Goal: Find specific page/section: Find specific page/section

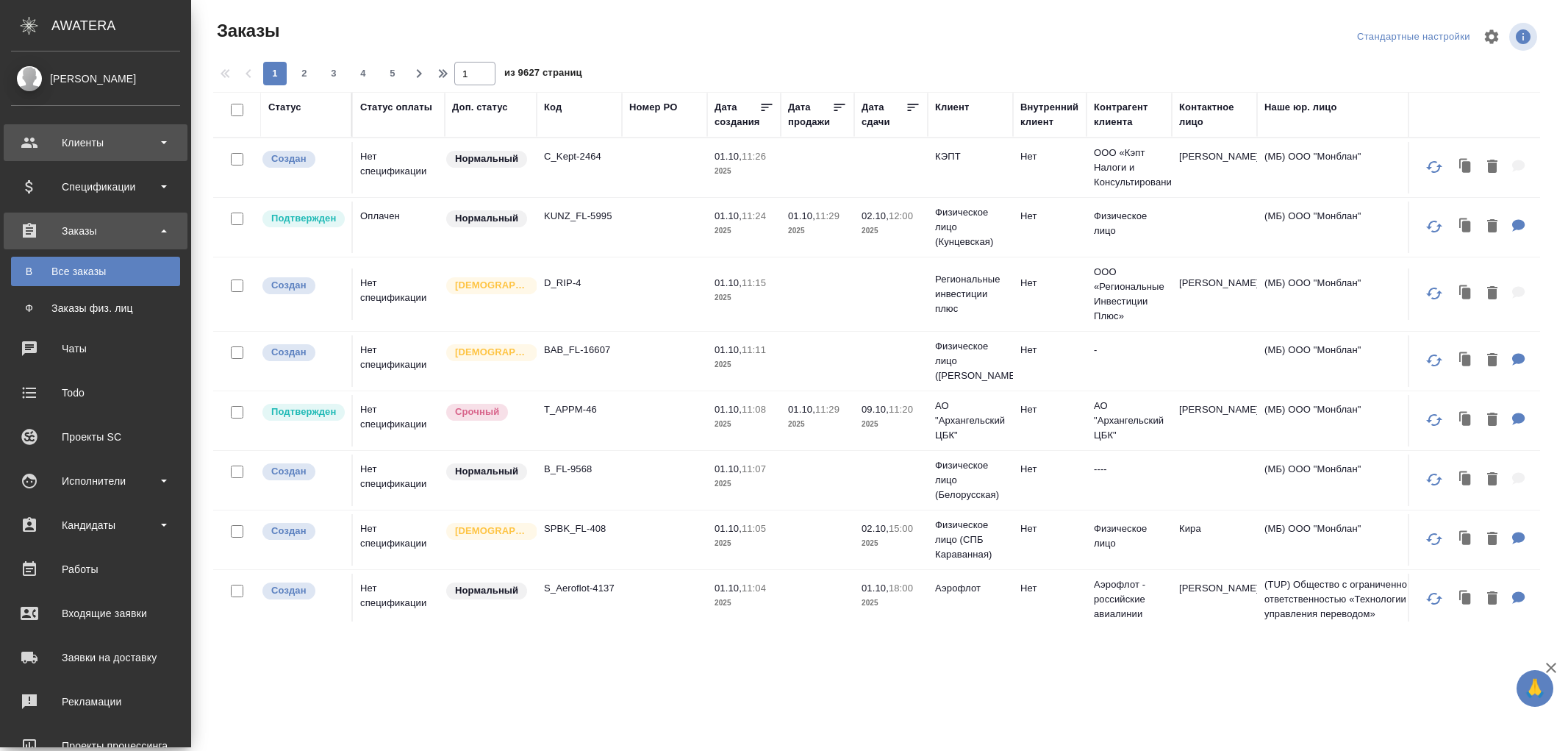
click at [101, 140] on div "Клиенты" at bounding box center [95, 142] width 169 height 22
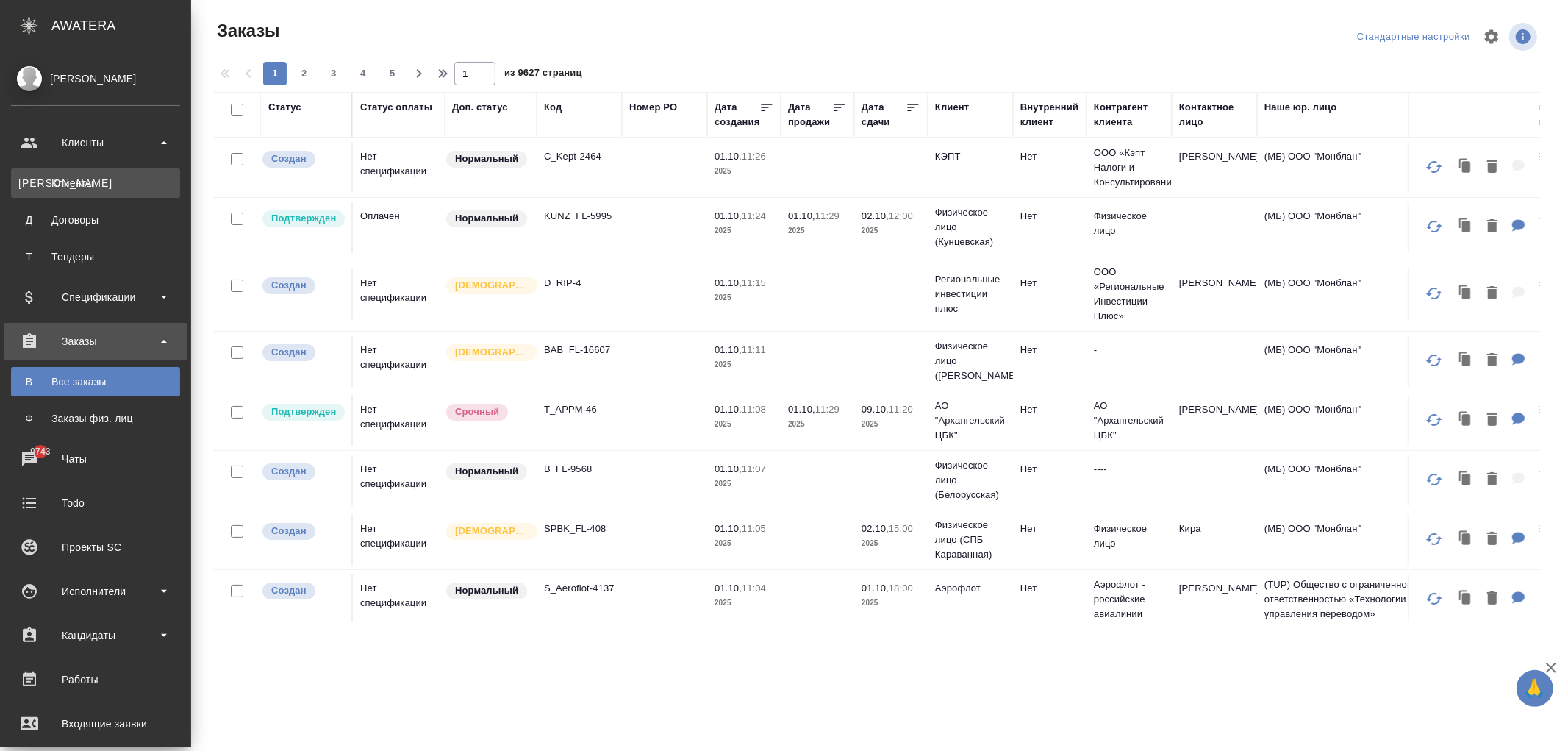
click at [93, 180] on div "Клиенты" at bounding box center [95, 183] width 154 height 15
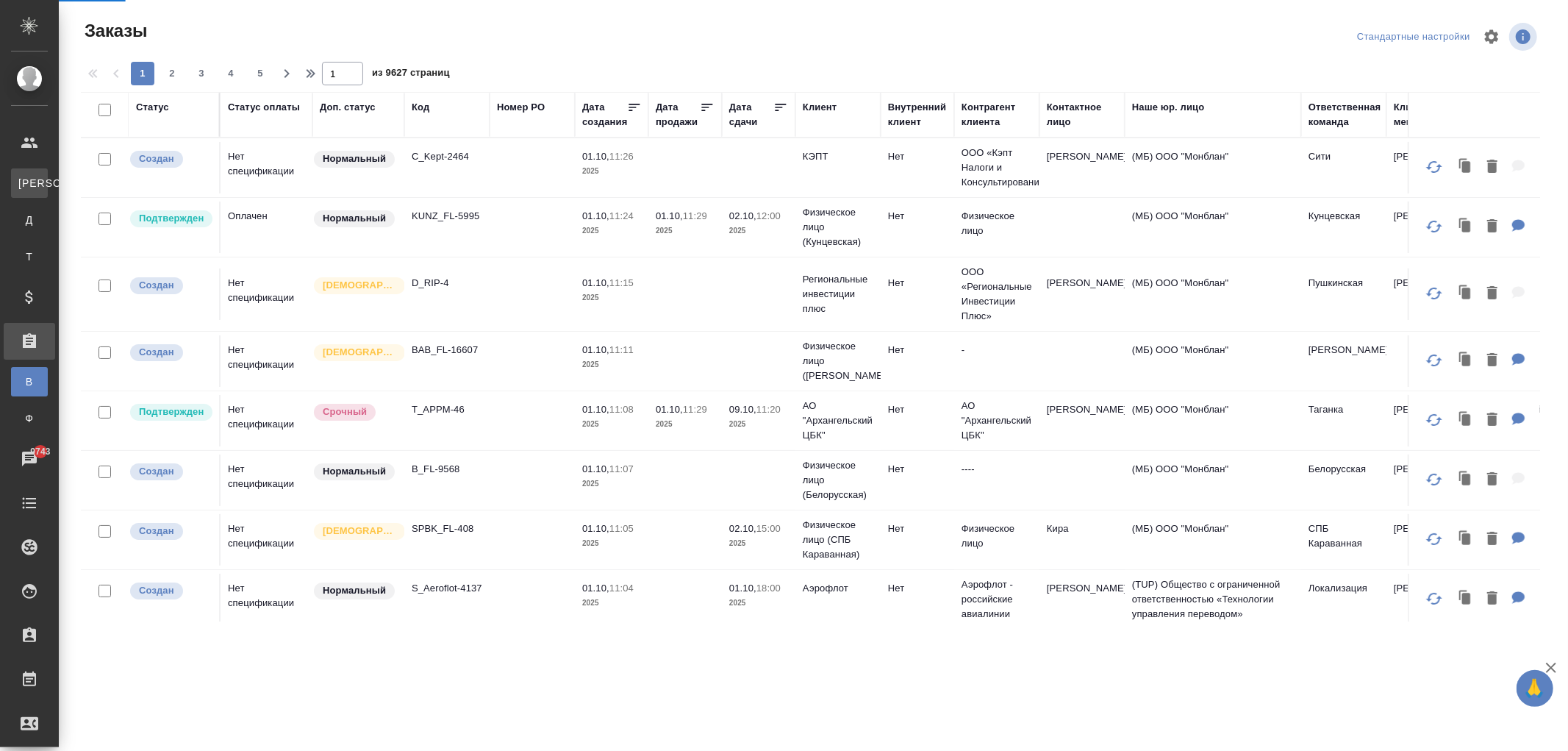
select select "RU"
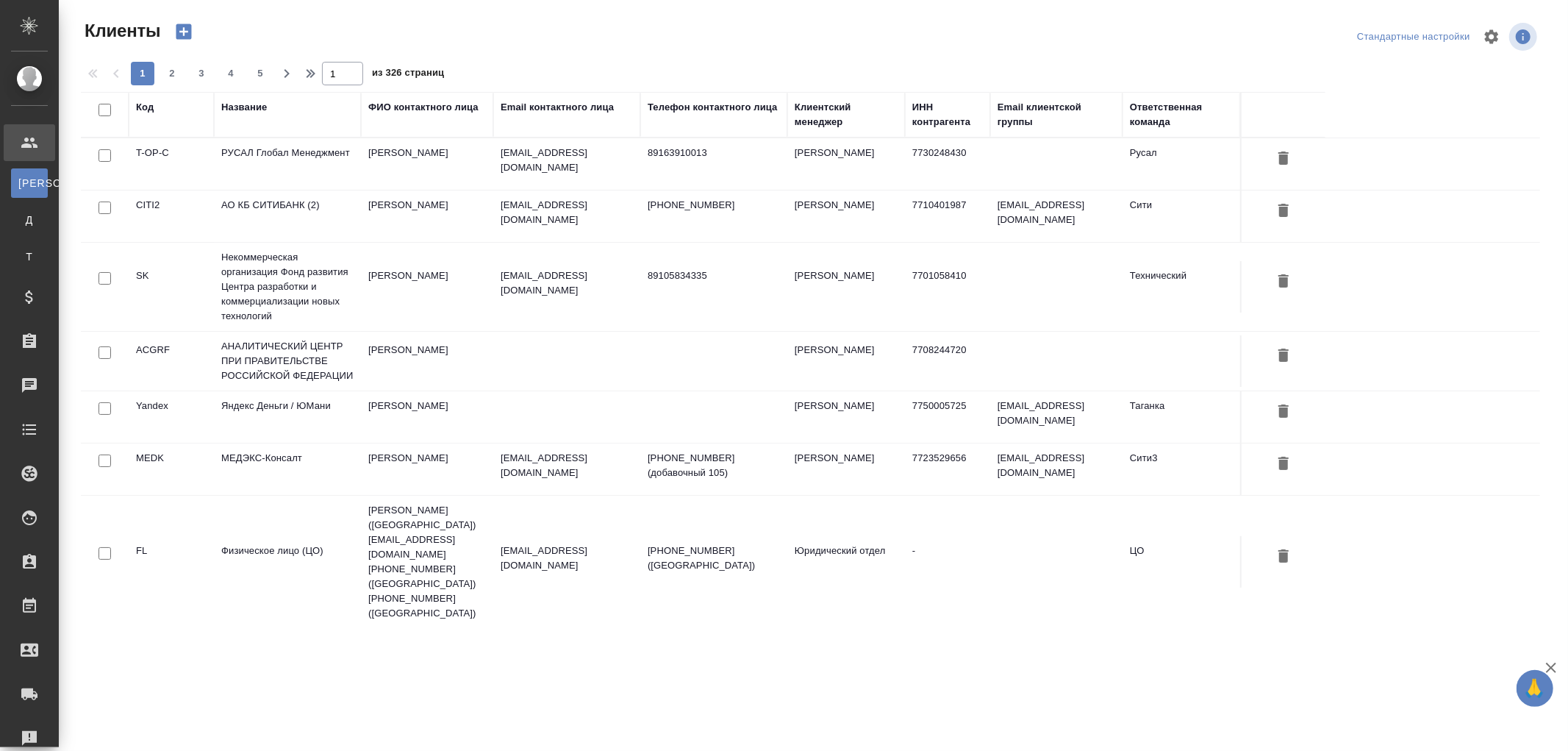
click at [264, 410] on td "Яндекс Деньги / ЮМани" at bounding box center [287, 417] width 147 height 51
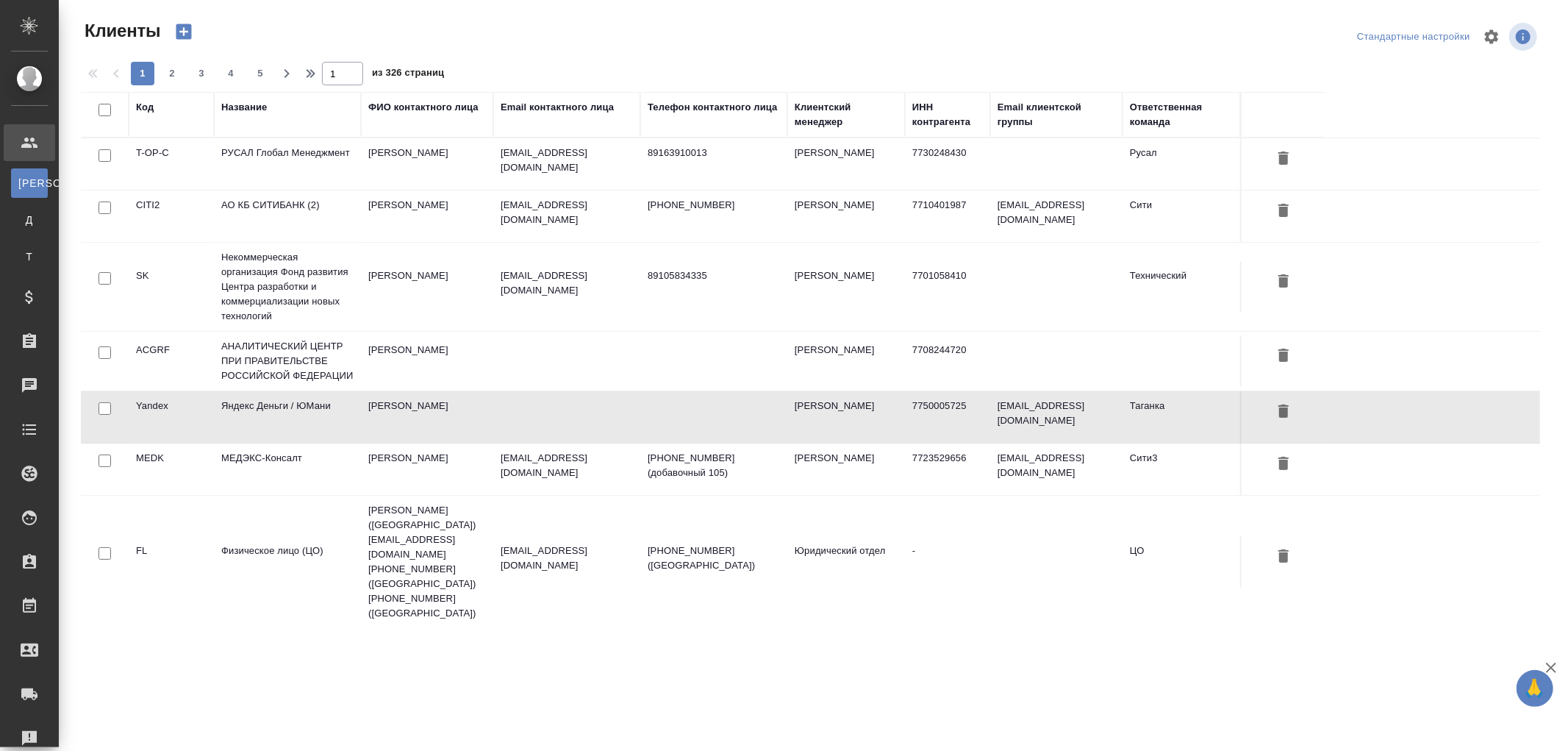
click at [264, 410] on td "Яндекс Деньги / ЮМани" at bounding box center [287, 417] width 147 height 51
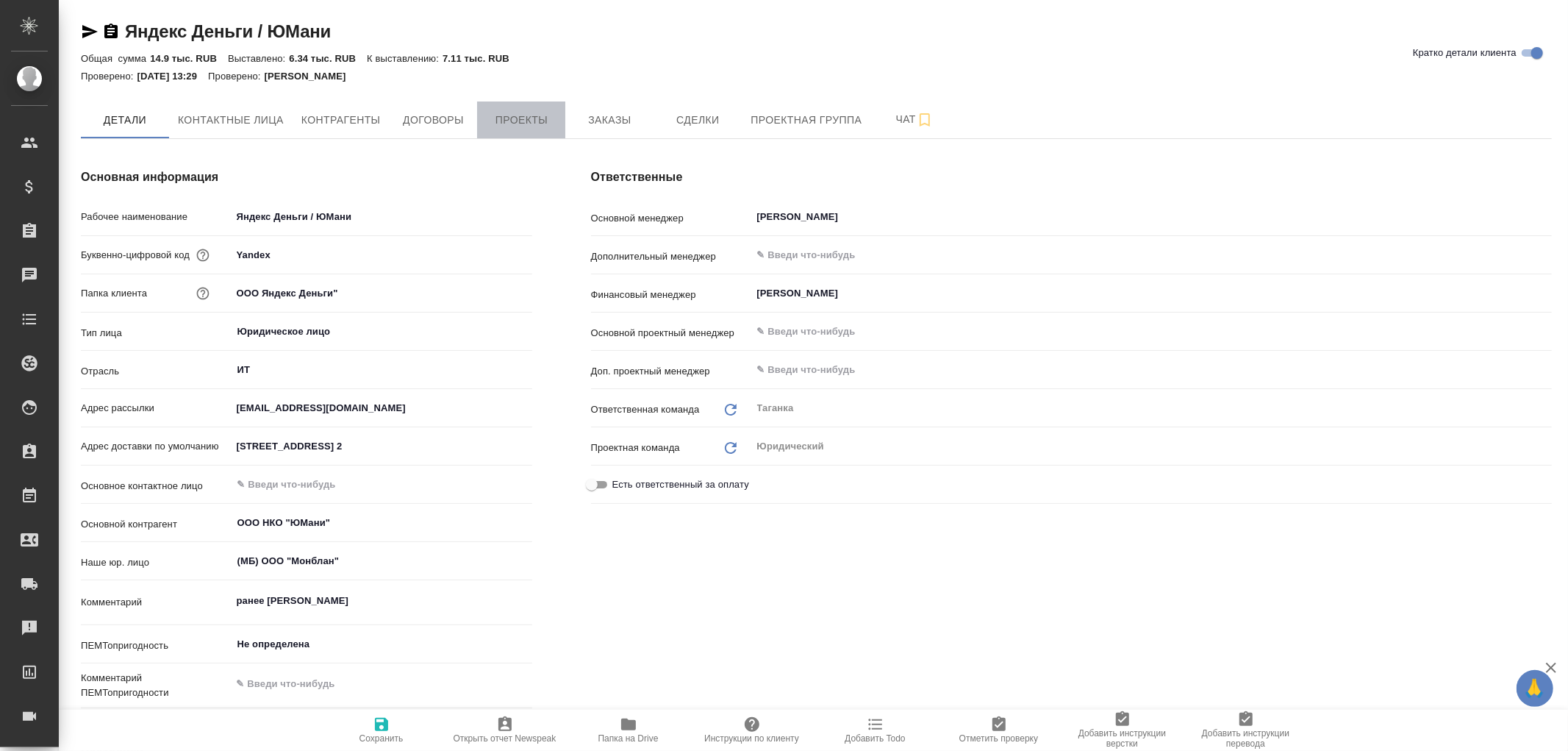
click at [521, 120] on span "Проекты" at bounding box center [521, 120] width 70 height 18
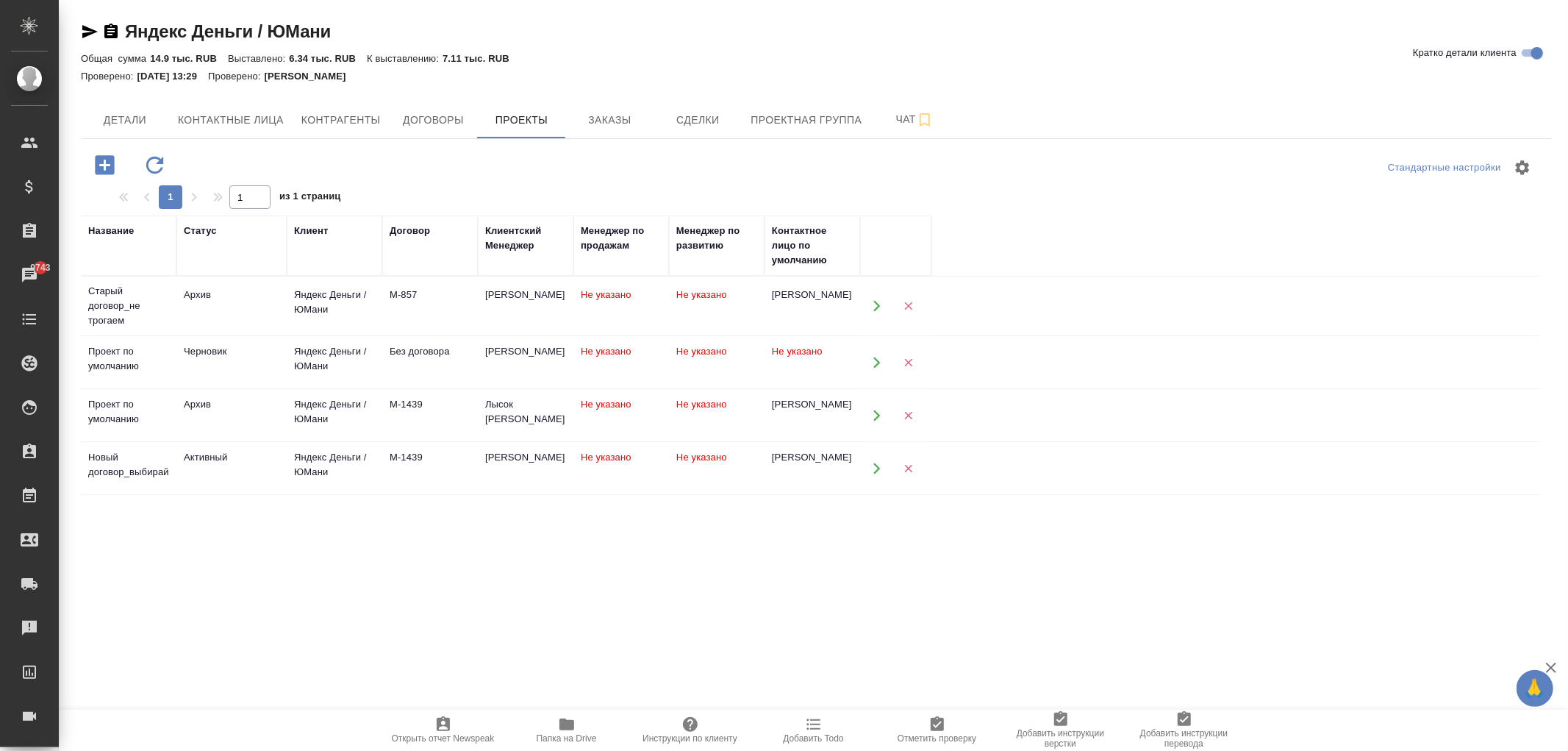
click at [877, 310] on icon "button" at bounding box center [877, 306] width 14 height 14
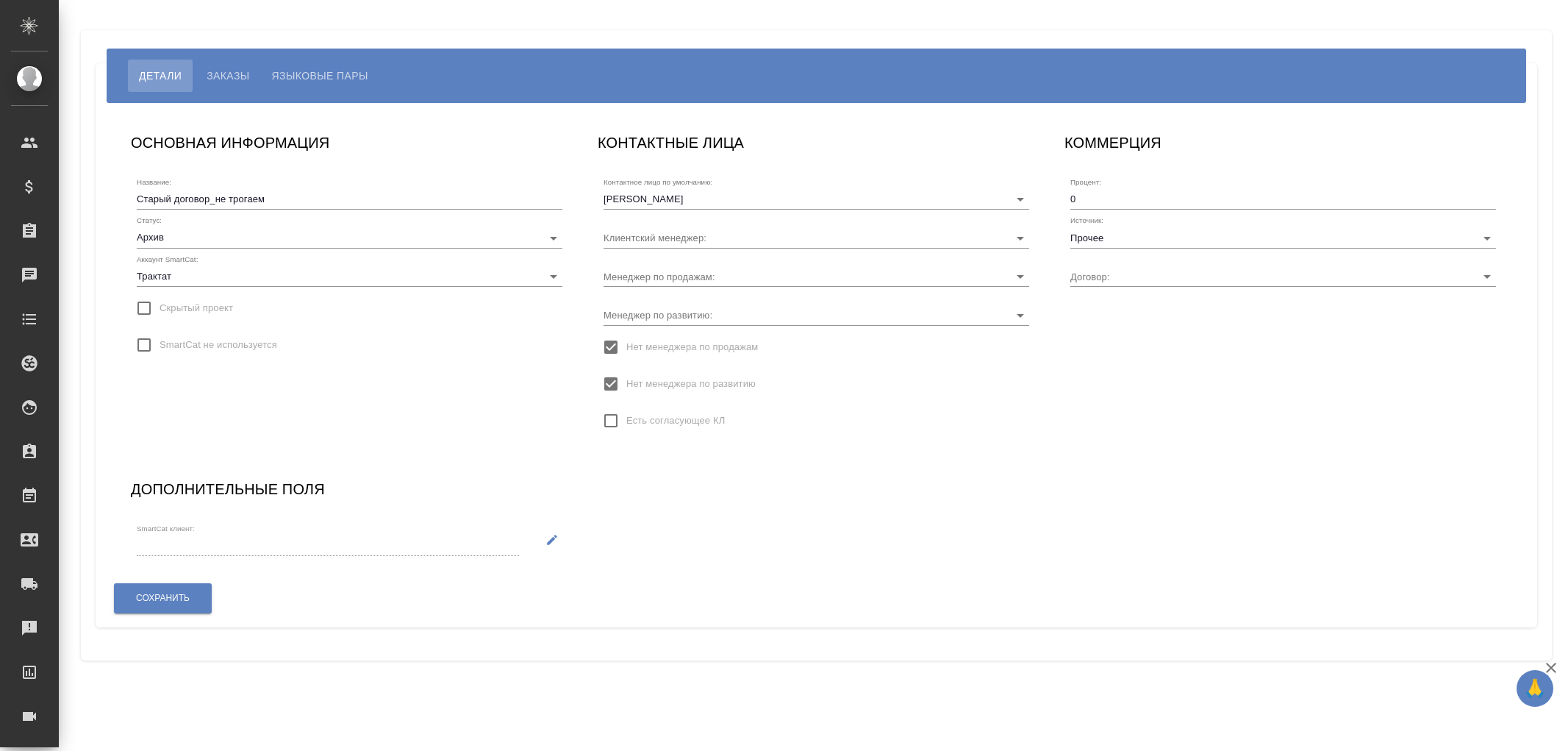
type input "Самотой Полина"
type input "М-857"
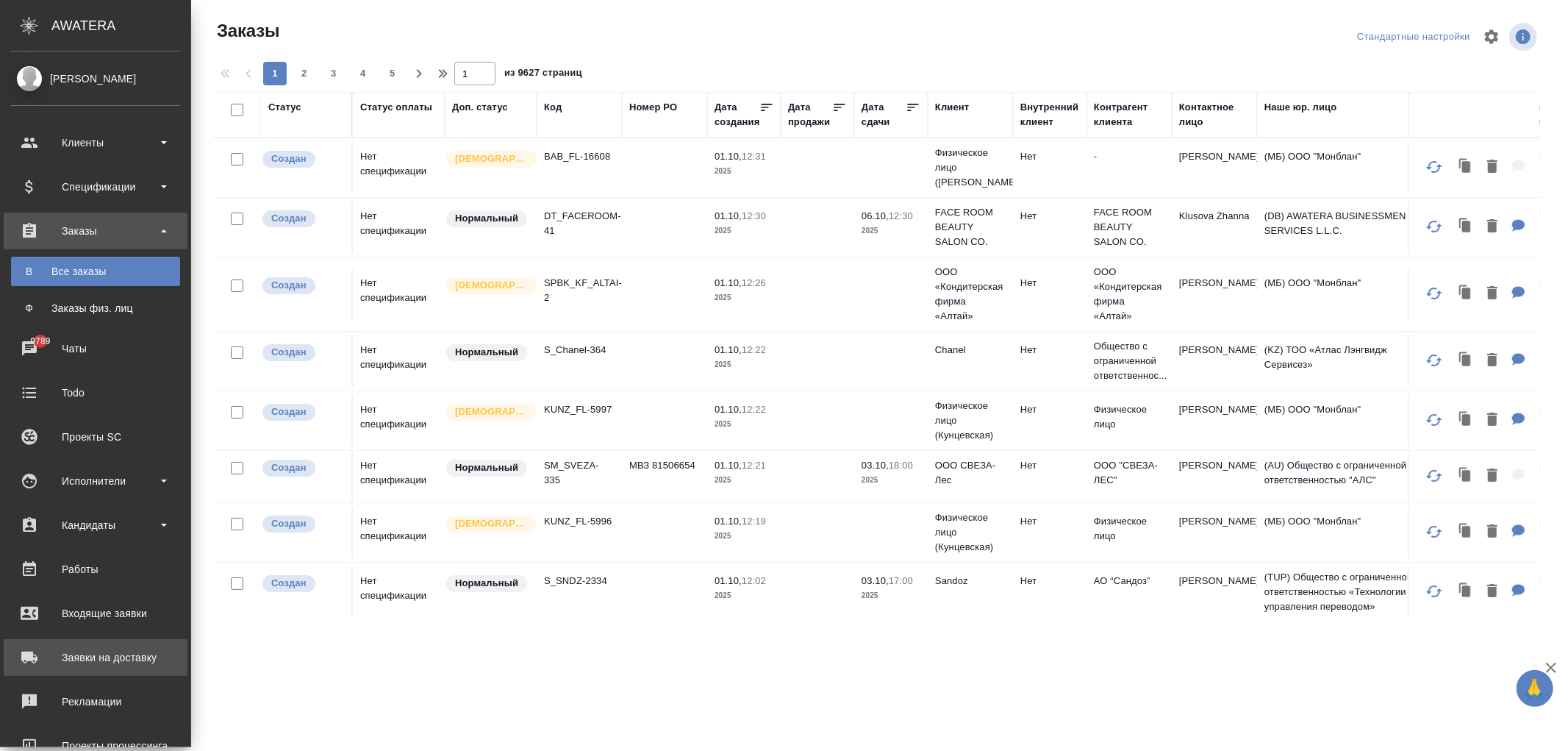
scroll to position [171, 0]
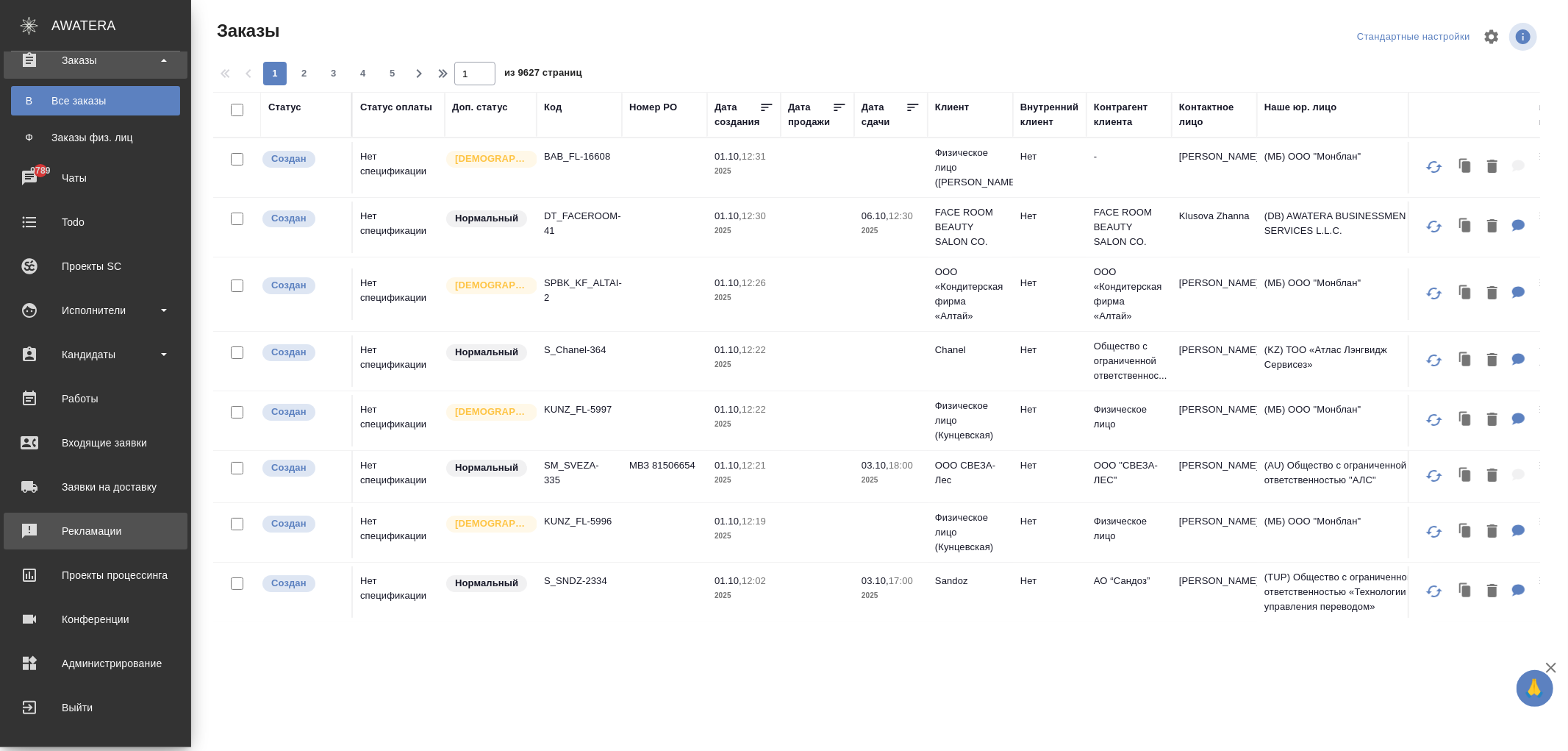
click at [78, 520] on div "Рекламации" at bounding box center [95, 531] width 169 height 22
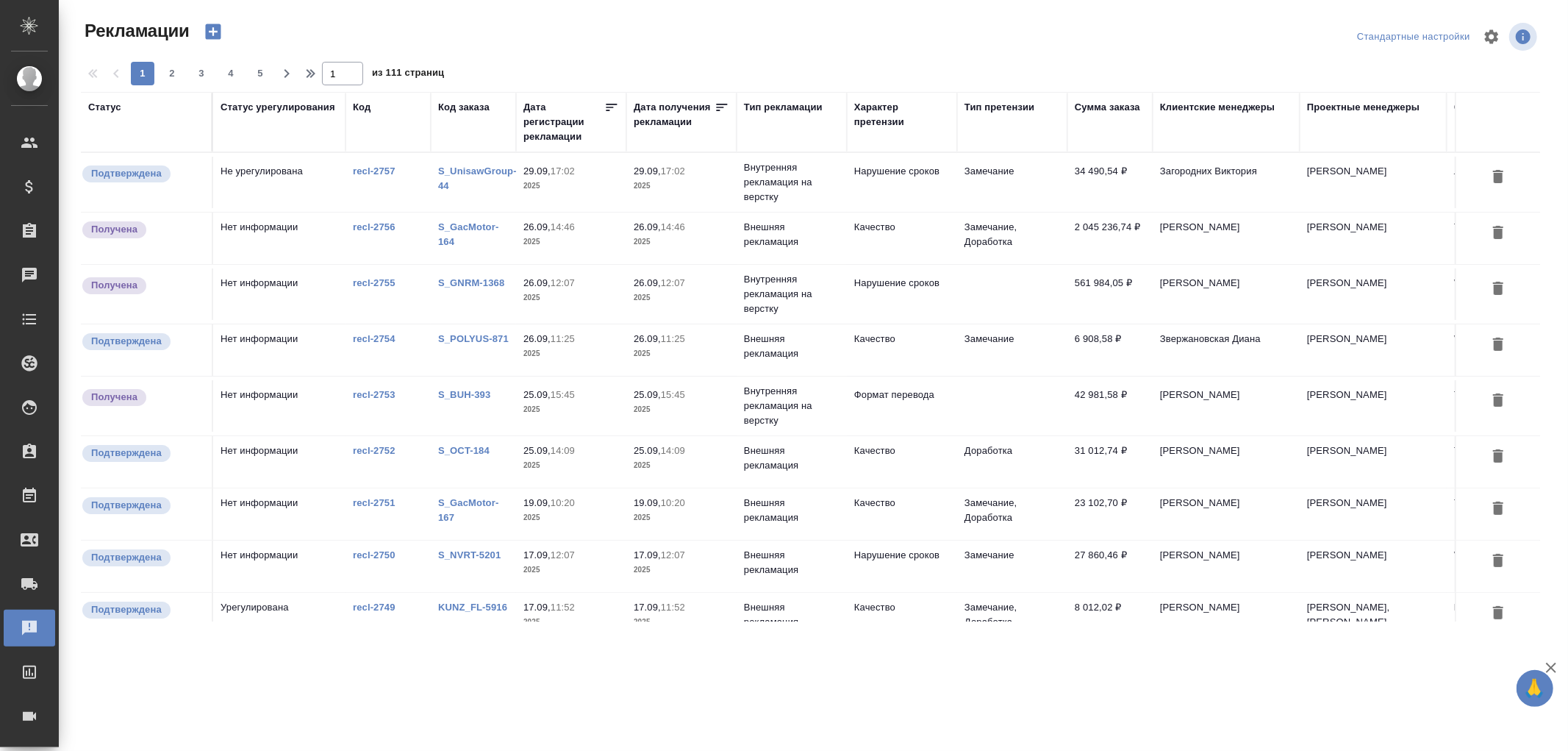
click at [885, 106] on div "Характер претензии" at bounding box center [901, 115] width 96 height 29
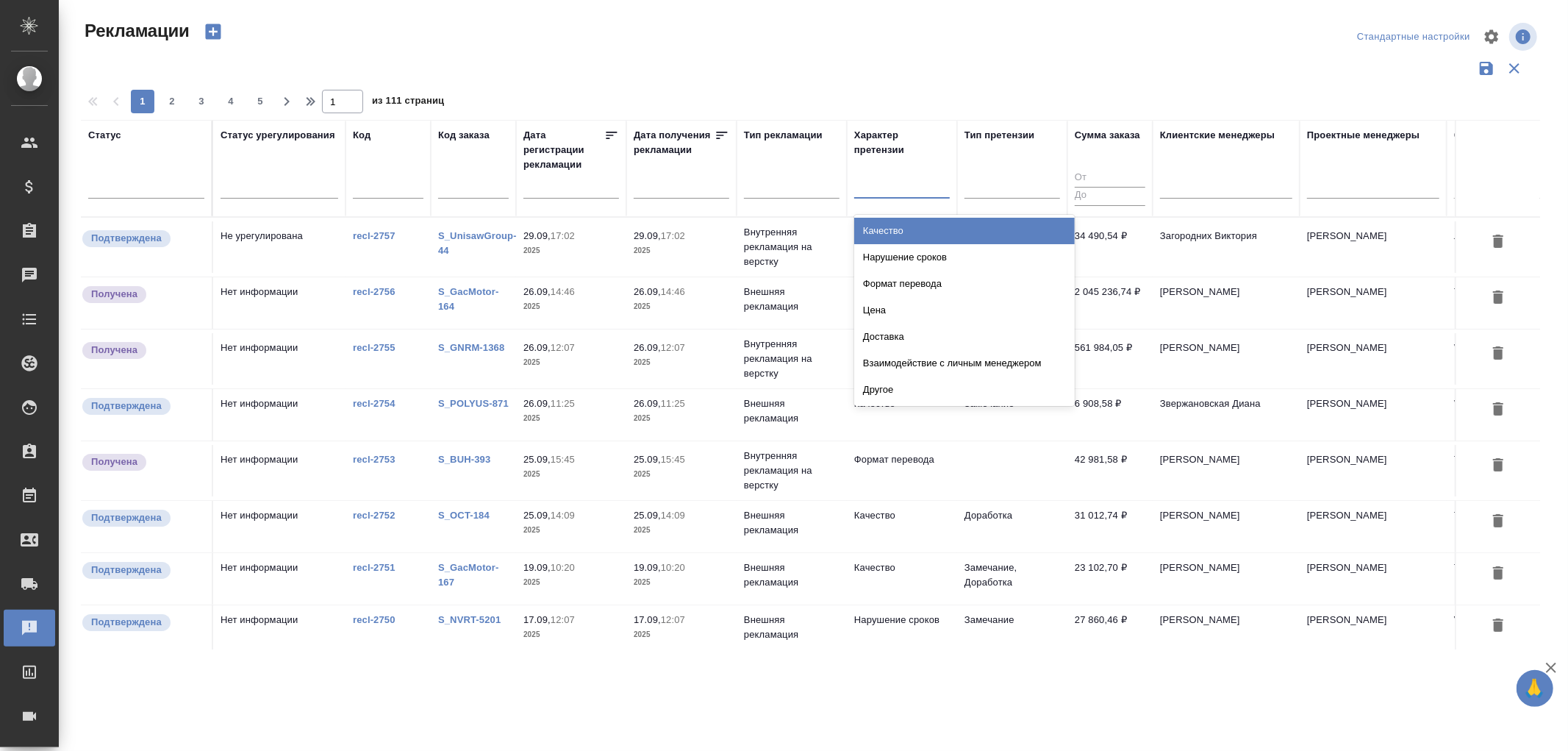
click at [888, 183] on div at bounding box center [901, 183] width 96 height 21
click at [807, 173] on div at bounding box center [792, 183] width 96 height 21
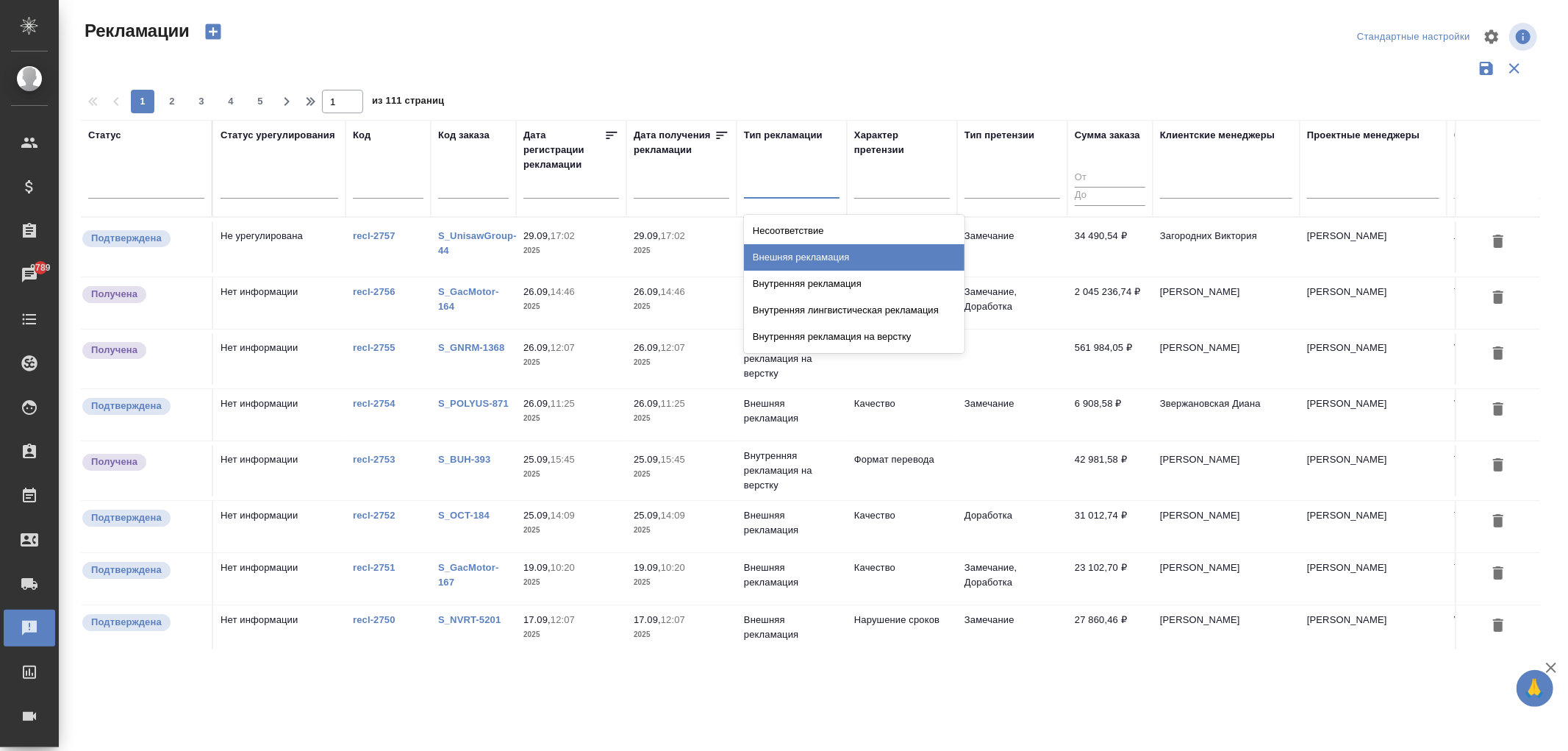
click at [813, 229] on div "Несоответствие" at bounding box center [855, 231] width 221 height 26
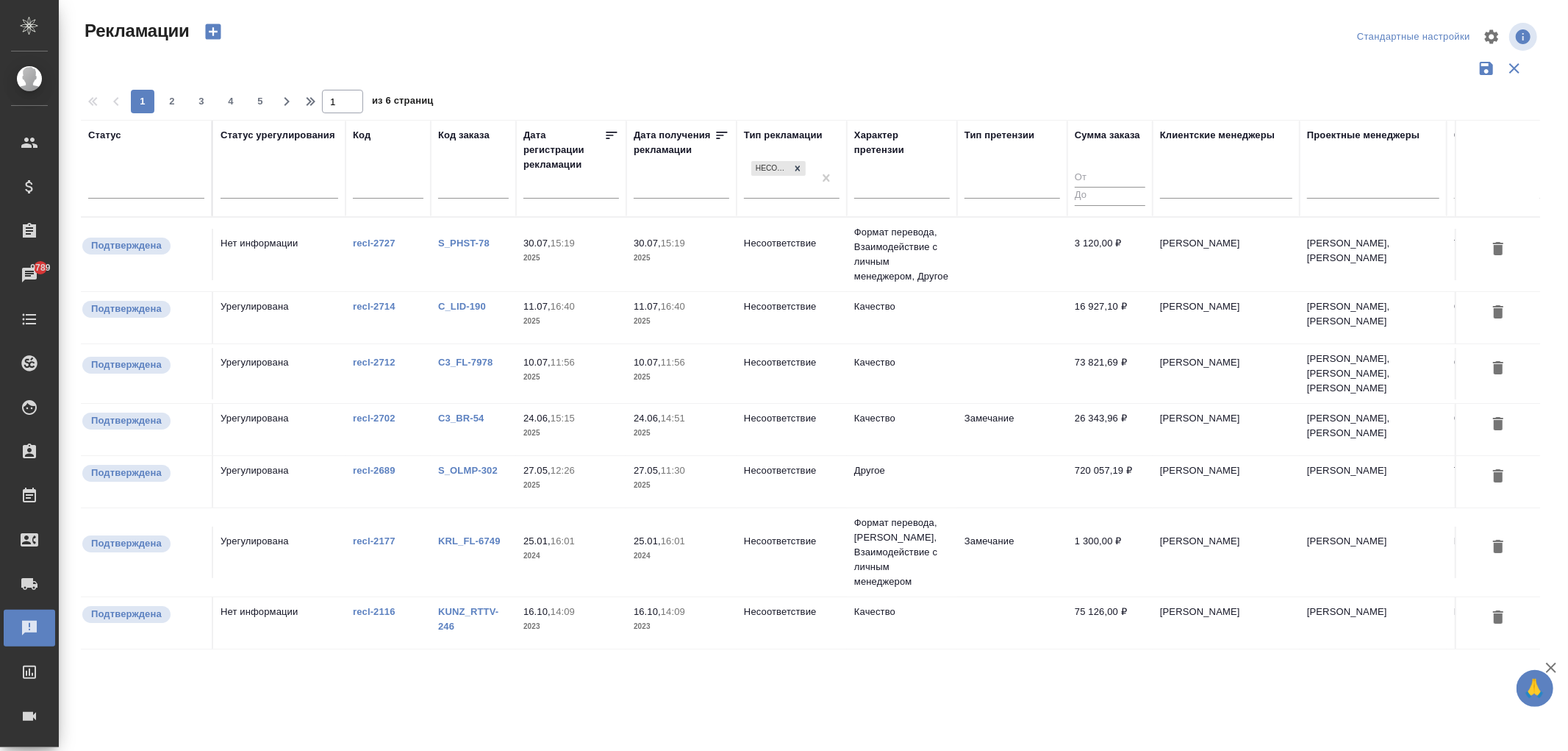
click at [875, 57] on div at bounding box center [811, 68] width 1459 height 28
